Goal: Find specific page/section

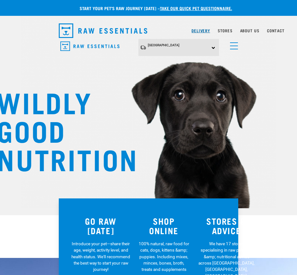
click at [197, 29] on link "Delivery" at bounding box center [201, 30] width 18 height 2
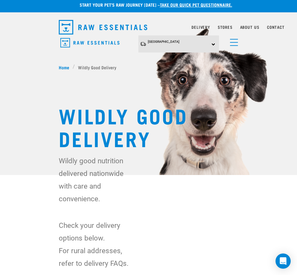
scroll to position [198, 0]
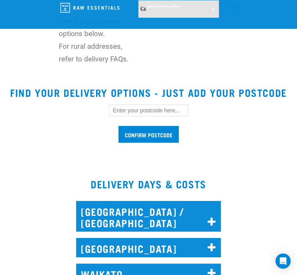
click at [129, 111] on input "text" at bounding box center [149, 110] width 80 height 12
type input "6012"
click at [119, 126] on input "Confirm postcode" at bounding box center [149, 134] width 60 height 17
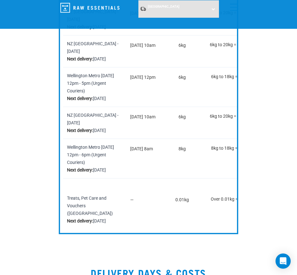
scroll to position [435, 0]
